Goal: Task Accomplishment & Management: Manage account settings

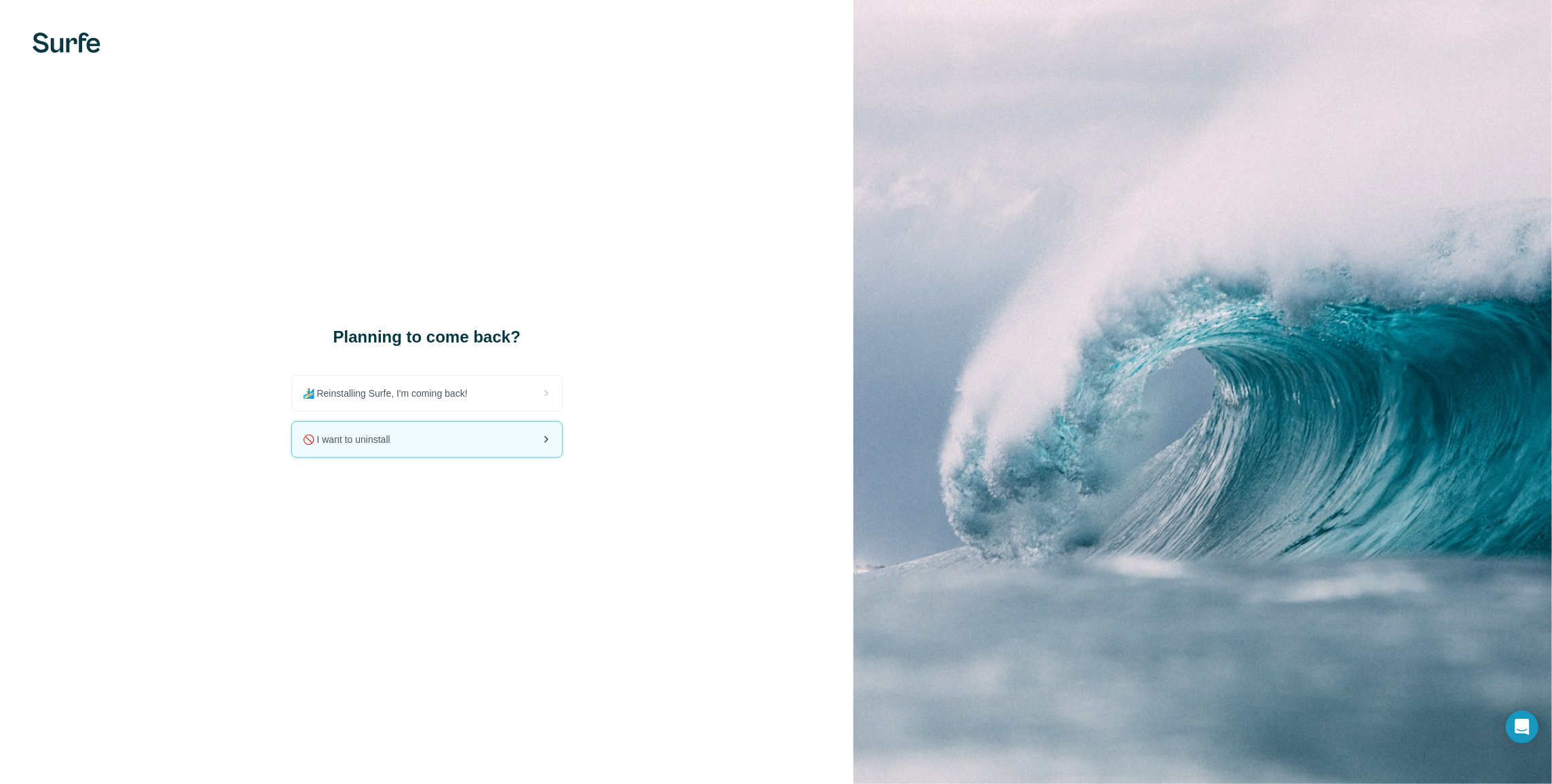
click at [442, 444] on div "🚫 I want to uninstall" at bounding box center [427, 440] width 270 height 36
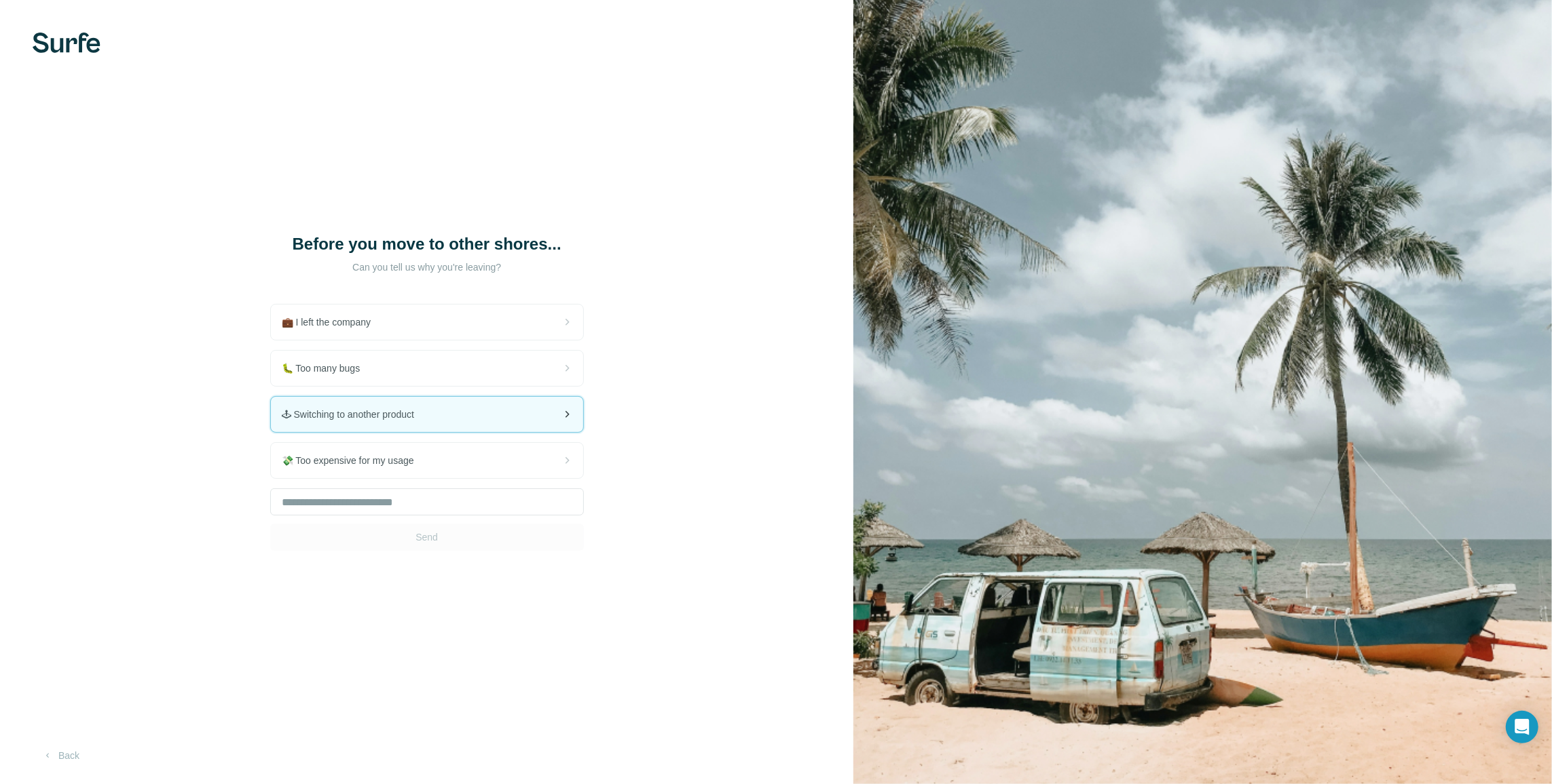
click at [452, 412] on div "🕹 Switching to another product" at bounding box center [427, 415] width 312 height 36
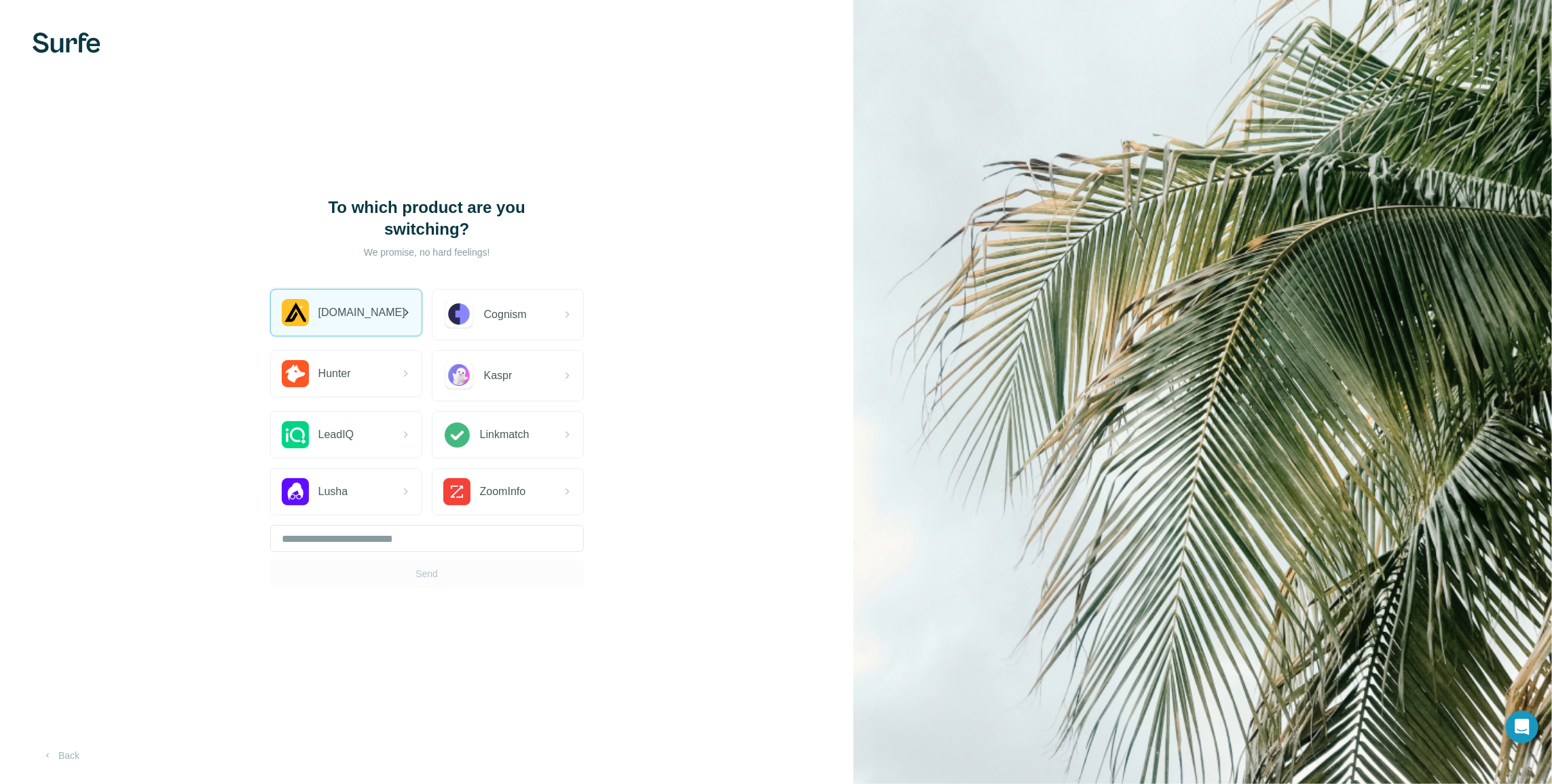
click at [355, 326] on div "[DOMAIN_NAME]" at bounding box center [340, 313] width 116 height 27
